Goal: Find specific page/section: Find specific page/section

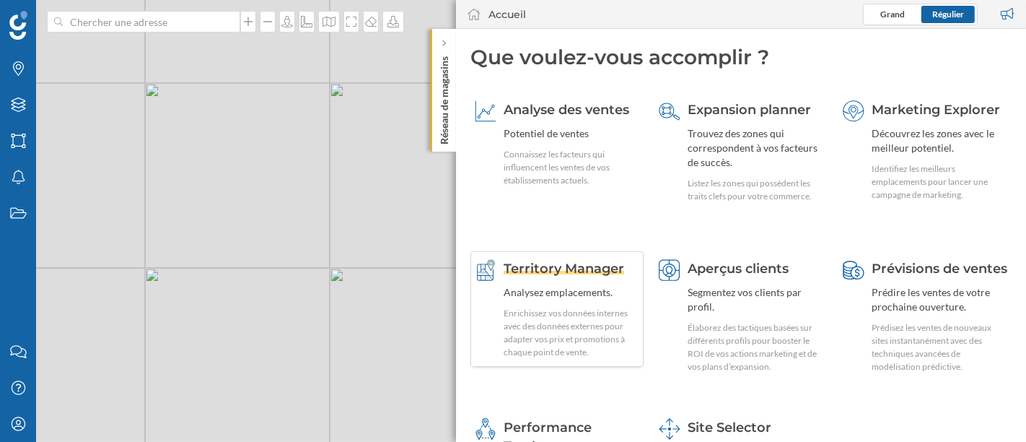
scroll to position [130, 0]
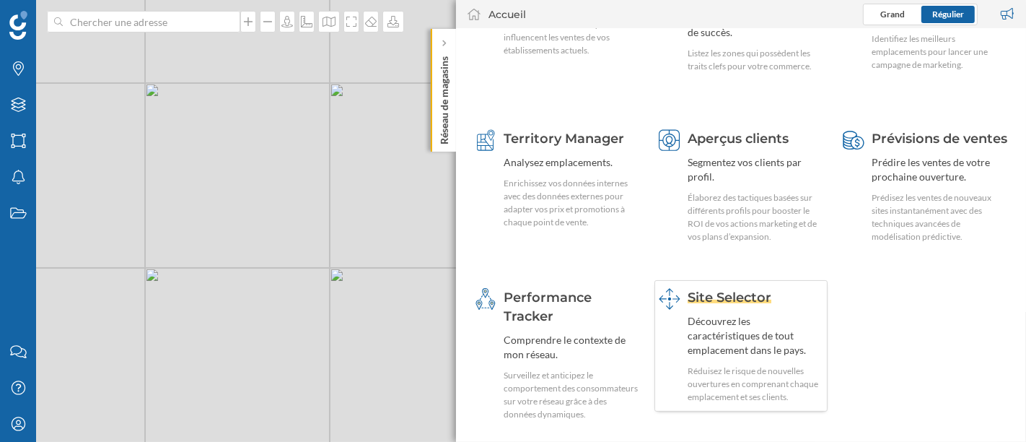
click at [670, 355] on div "Site Selector Découvrez les caractéristiques de tout emplacement dans le pays. …" at bounding box center [741, 345] width 173 height 131
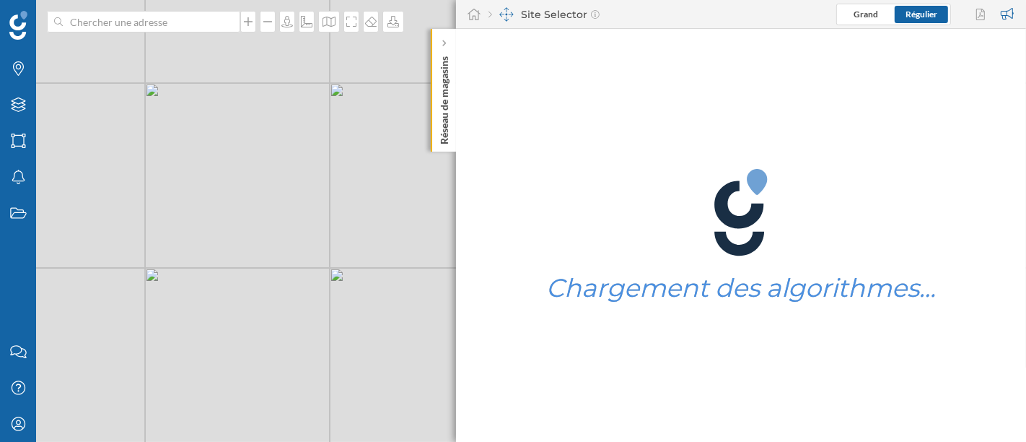
scroll to position [0, 0]
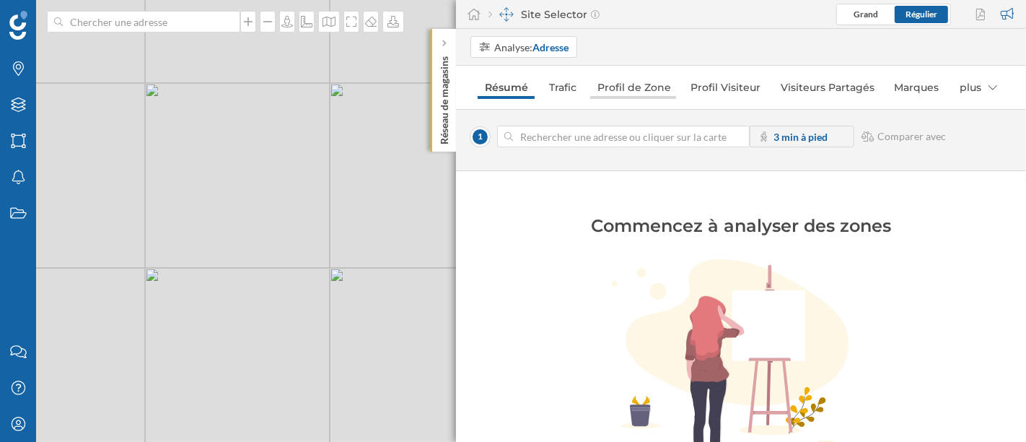
click at [603, 81] on link "Profil de Zone" at bounding box center [633, 87] width 87 height 23
click at [289, 232] on div "© Mapbox © OpenStreetMap Improve this map" at bounding box center [513, 221] width 1026 height 442
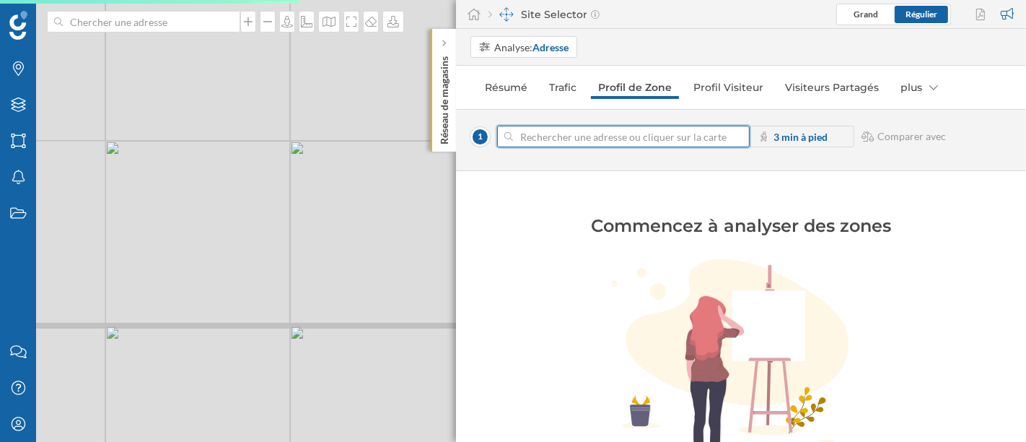
click at [535, 134] on input at bounding box center [623, 137] width 221 height 22
click at [276, 175] on div "© Mapbox © OpenStreetMap Improve this map" at bounding box center [513, 221] width 1026 height 442
click at [577, 131] on input at bounding box center [623, 137] width 221 height 22
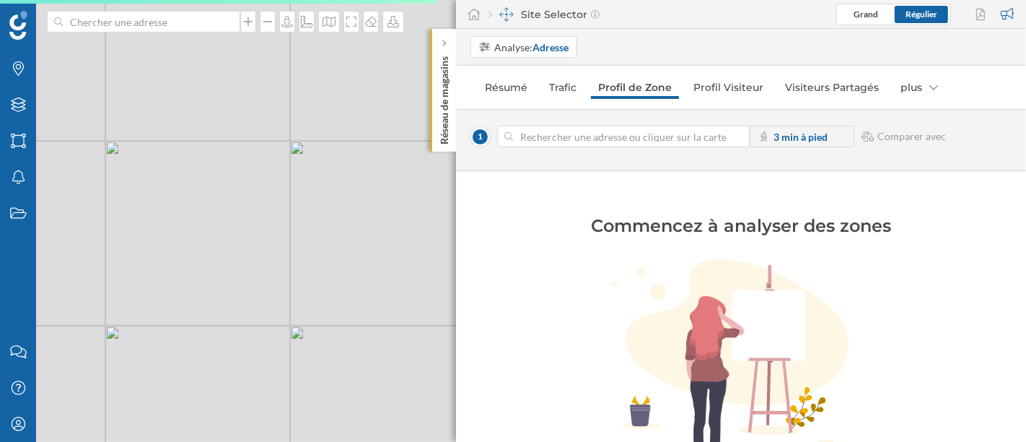
click at [258, 118] on div "© Mapbox © OpenStreetMap Improve this map" at bounding box center [513, 221] width 1026 height 442
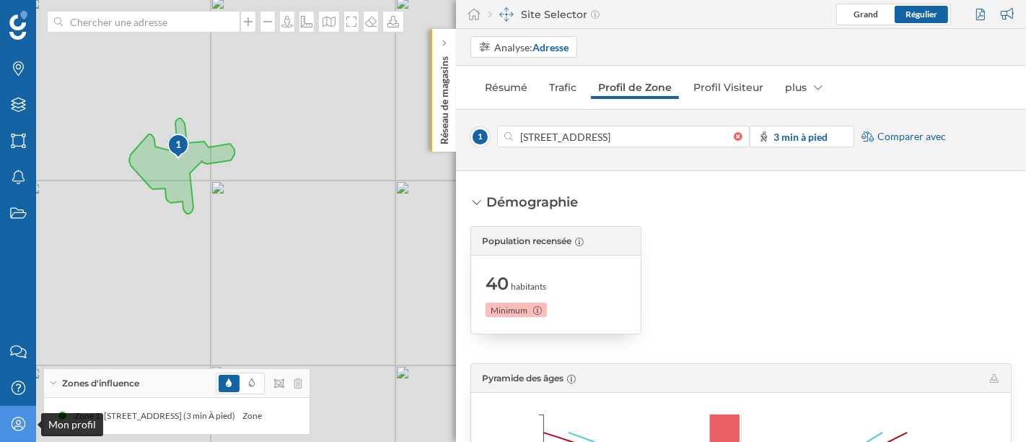
click at [18, 414] on div "Mon profil" at bounding box center [18, 424] width 36 height 36
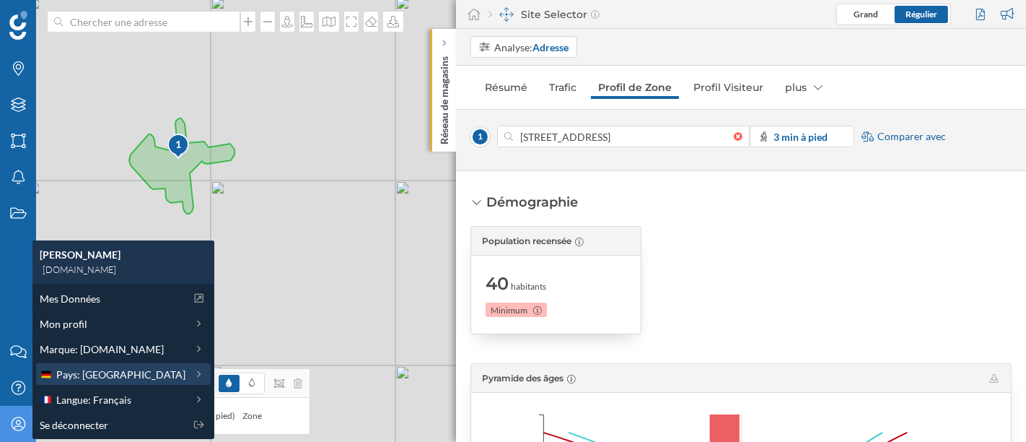
click at [67, 380] on span "Pays: [GEOGRAPHIC_DATA]" at bounding box center [120, 374] width 129 height 15
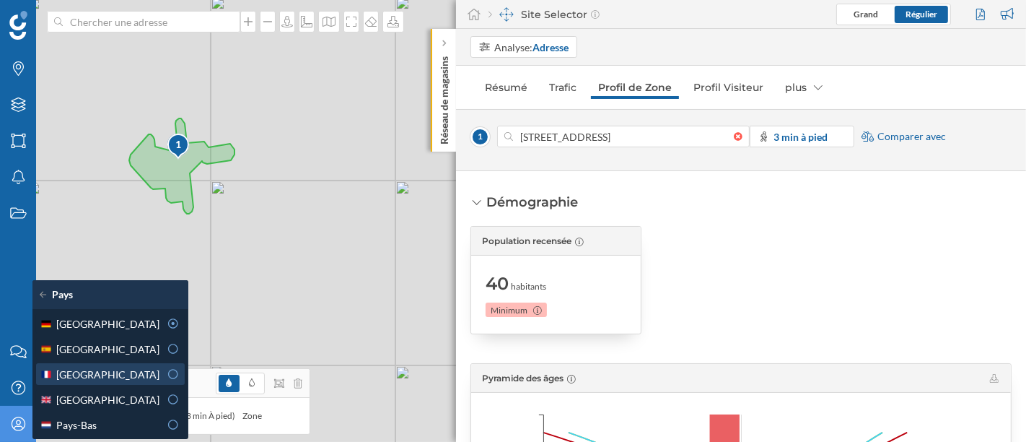
click at [100, 378] on div "[GEOGRAPHIC_DATA]" at bounding box center [100, 374] width 120 height 15
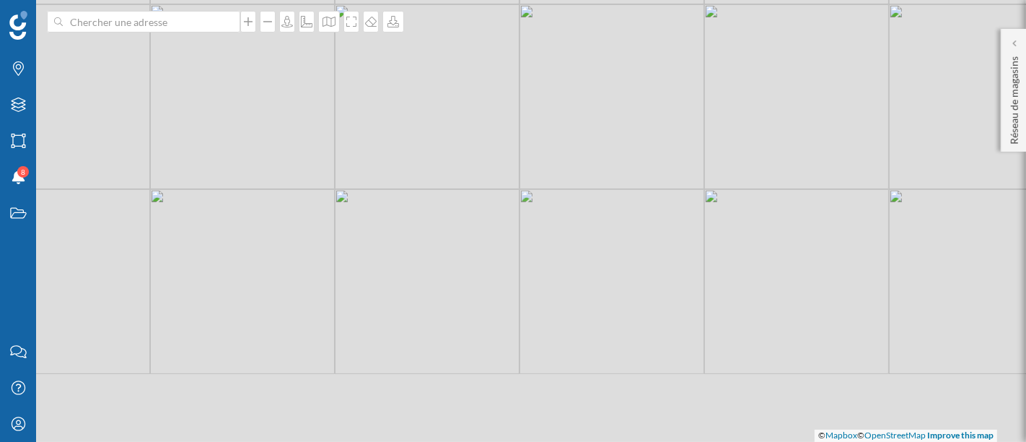
drag, startPoint x: 618, startPoint y: 374, endPoint x: 508, endPoint y: 159, distance: 241.4
click at [508, 159] on div "© Mapbox © OpenStreetMap Improve this map" at bounding box center [513, 221] width 1026 height 442
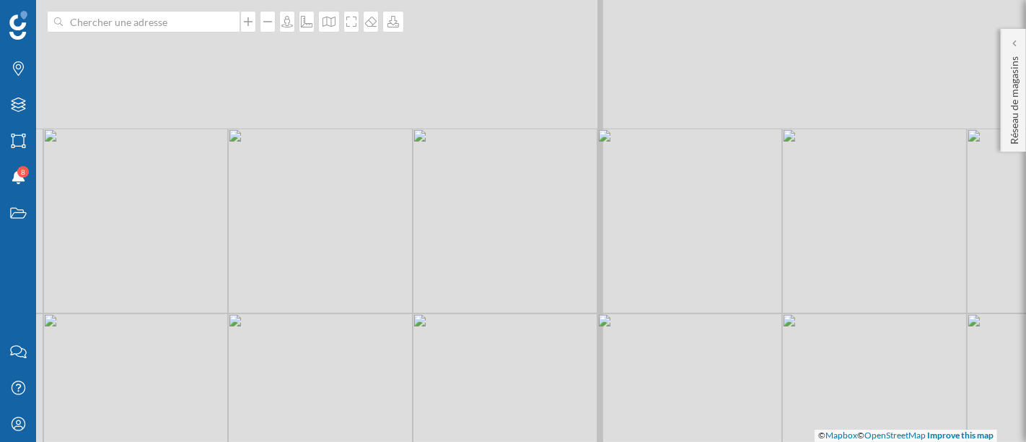
drag, startPoint x: 579, startPoint y: 65, endPoint x: 546, endPoint y: 232, distance: 169.8
click at [546, 232] on div "© Mapbox © OpenStreetMap Improve this map" at bounding box center [513, 221] width 1026 height 442
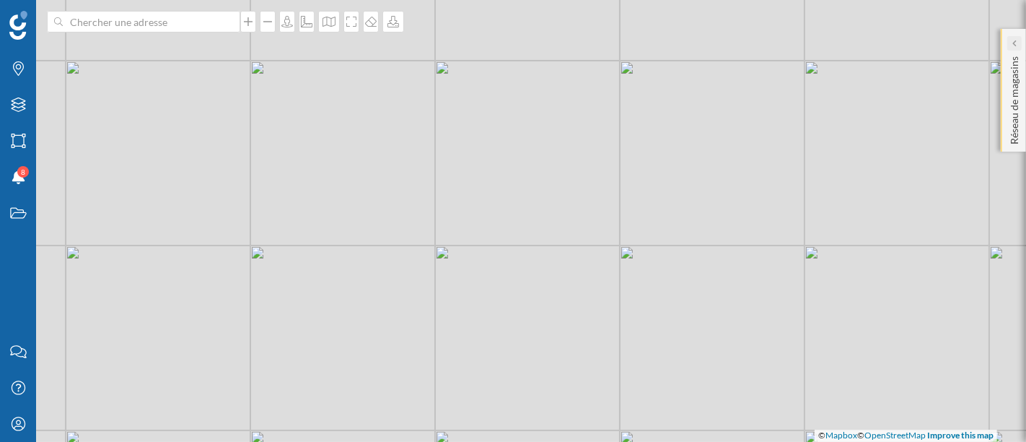
click at [1018, 40] on div at bounding box center [1014, 43] width 14 height 14
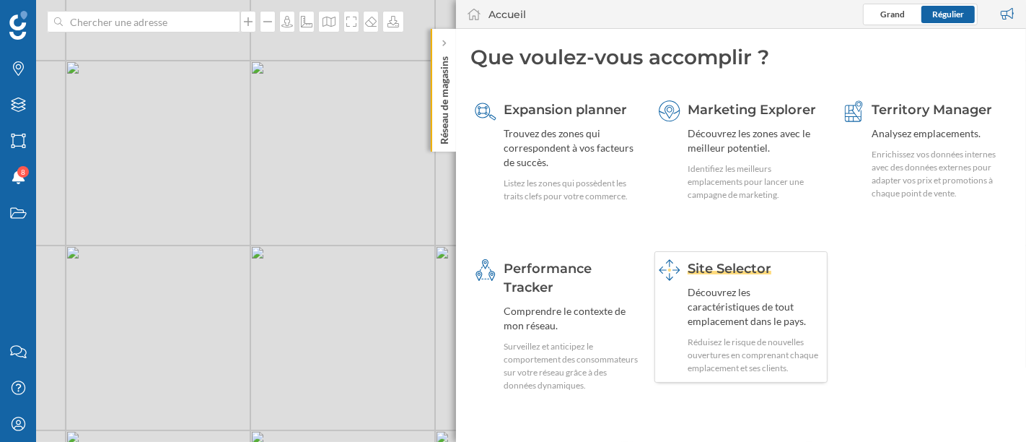
click at [746, 288] on div "Découvrez les caractéristiques de tout emplacement dans le pays." at bounding box center [756, 306] width 136 height 43
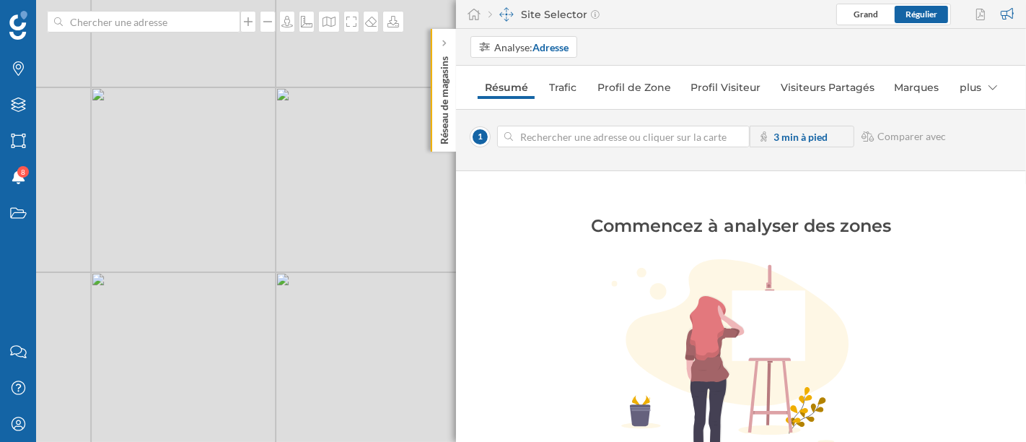
drag, startPoint x: 412, startPoint y: 201, endPoint x: 49, endPoint y: 227, distance: 363.9
click at [49, 227] on div "© Mapbox © OpenStreetMap Improve this map" at bounding box center [513, 221] width 1026 height 442
drag, startPoint x: 105, startPoint y: 184, endPoint x: 246, endPoint y: 178, distance: 141.6
click at [246, 178] on div "© Mapbox © OpenStreetMap Improve this map" at bounding box center [513, 221] width 1026 height 442
click at [14, 73] on icon "Marques" at bounding box center [18, 68] width 18 height 14
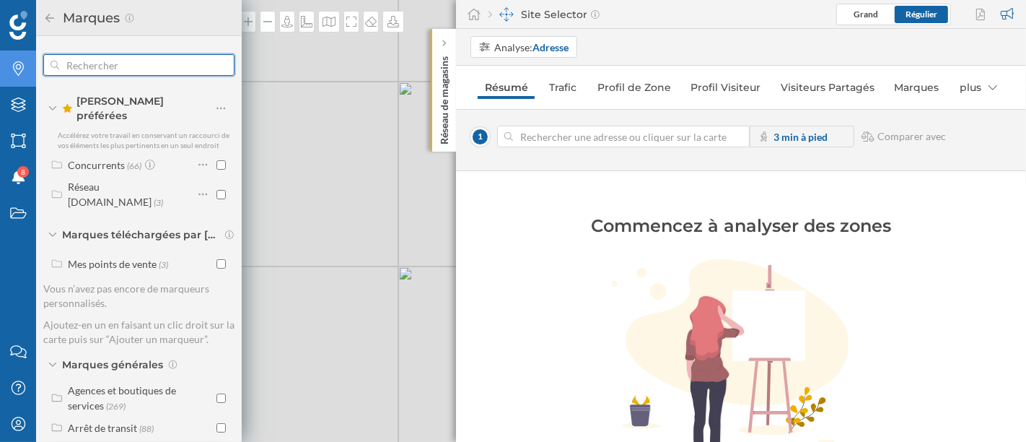
click at [157, 62] on input "text" at bounding box center [138, 65] width 159 height 29
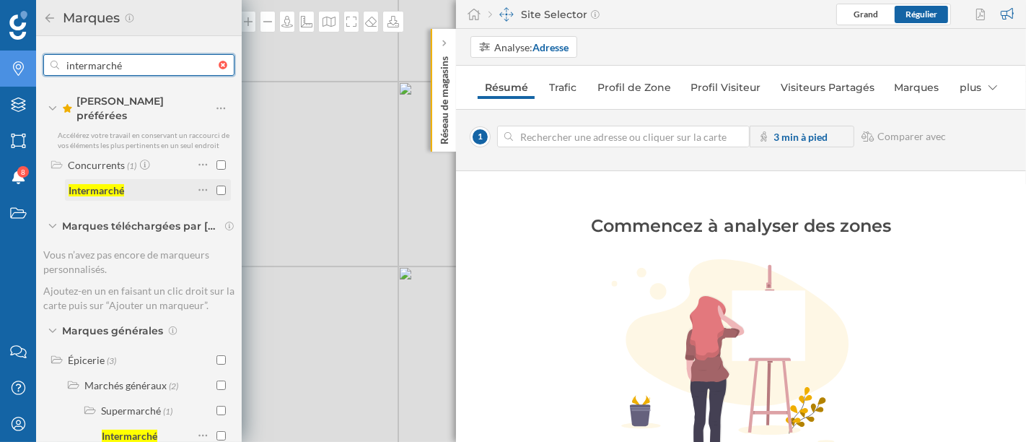
type input "intermarché"
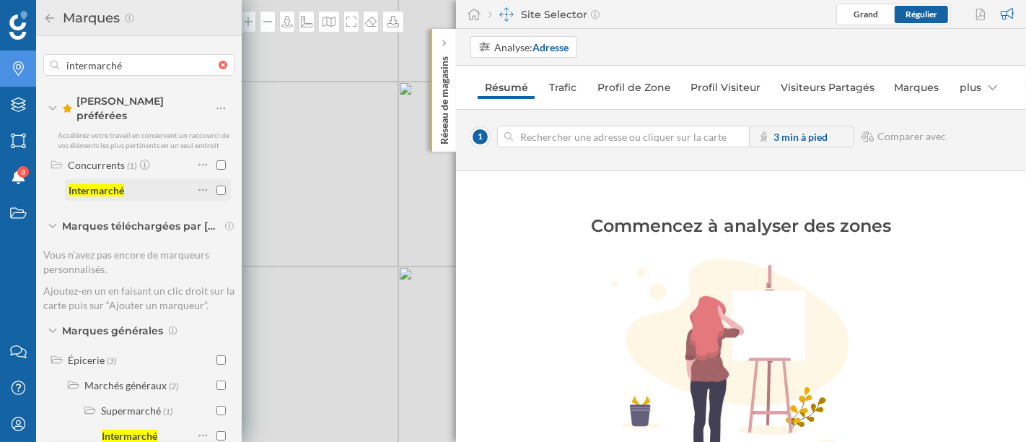
click at [218, 185] on input "checkbox" at bounding box center [221, 189] width 9 height 9
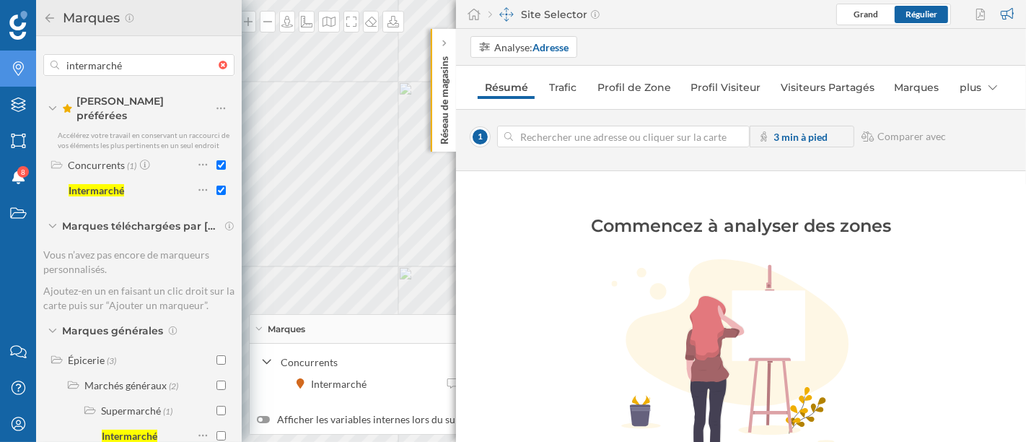
click at [48, 20] on icon at bounding box center [49, 17] width 9 height 9
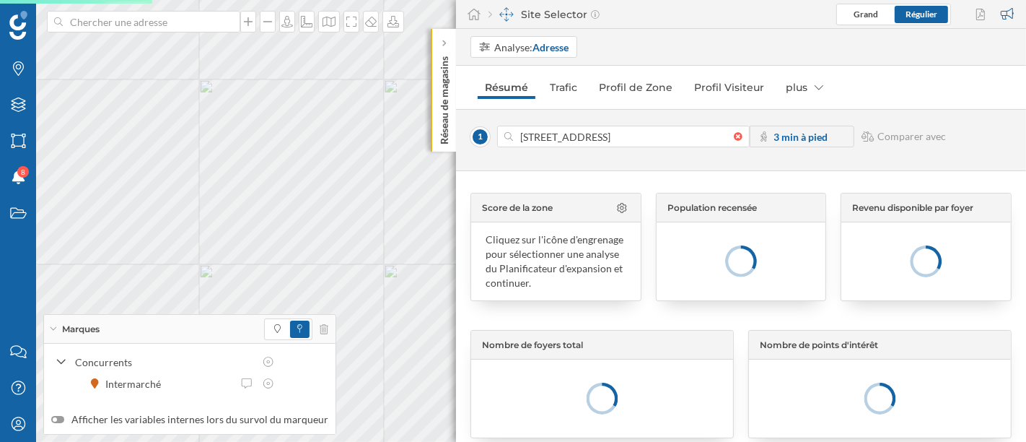
click at [62, 330] on span "Marques" at bounding box center [81, 329] width 38 height 13
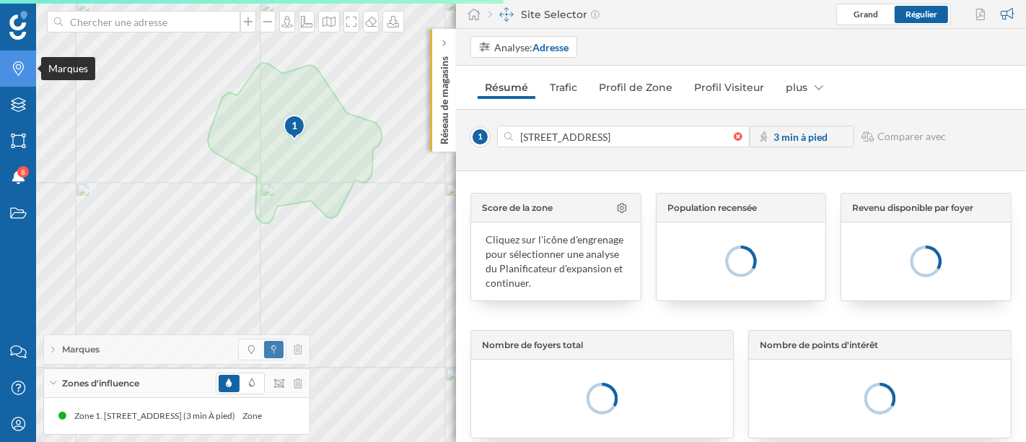
click at [22, 74] on icon "Marques" at bounding box center [18, 68] width 18 height 14
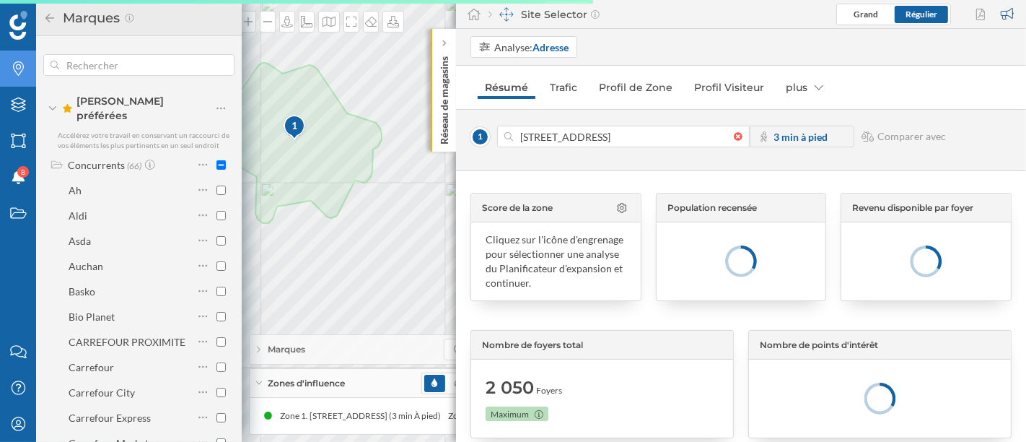
click at [22, 74] on icon "Marques" at bounding box center [18, 68] width 18 height 14
